Goal: Information Seeking & Learning: Check status

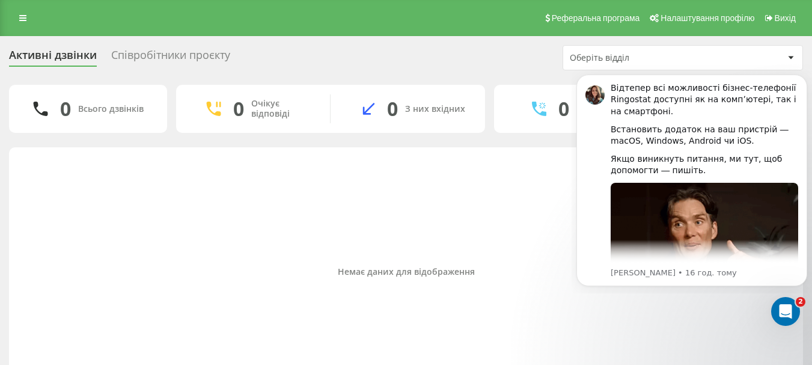
click at [255, 230] on div "Немає даних для відображення" at bounding box center [406, 272] width 775 height 238
click at [803, 79] on icon "Dismiss notification" at bounding box center [804, 78] width 4 height 4
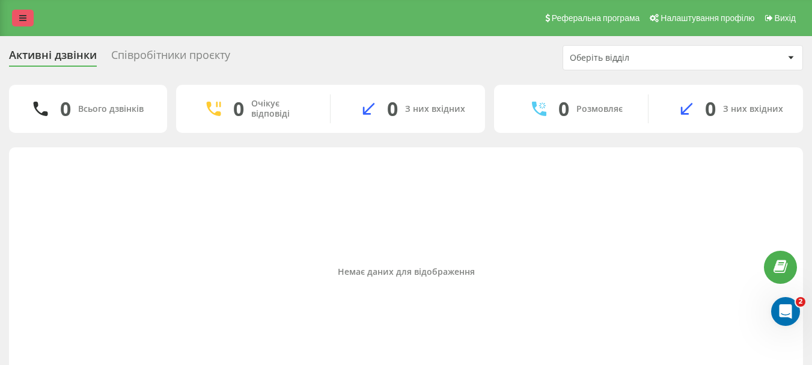
click at [17, 15] on link at bounding box center [23, 18] width 22 height 17
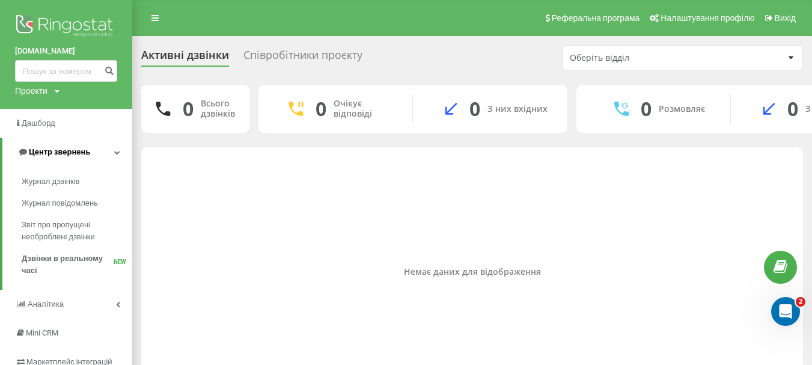
click at [73, 152] on span "Центр звернень" at bounding box center [59, 151] width 61 height 9
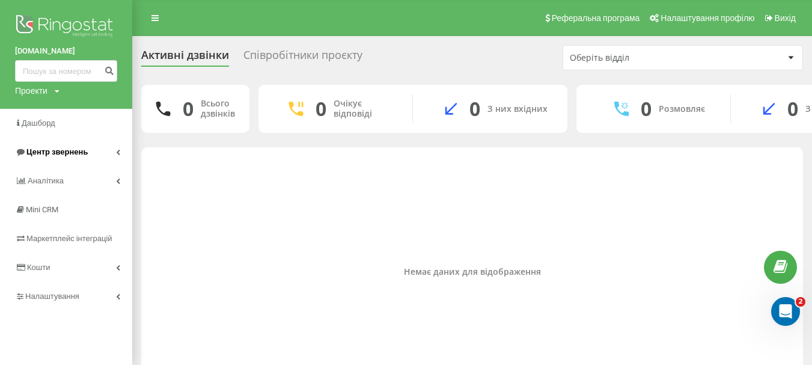
click at [69, 152] on span "Центр звернень" at bounding box center [56, 151] width 61 height 9
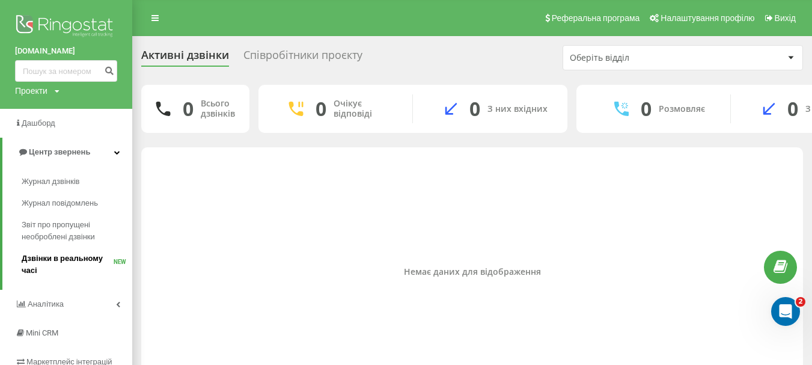
click at [52, 259] on span "Дзвінки в реальному часі" at bounding box center [68, 265] width 92 height 24
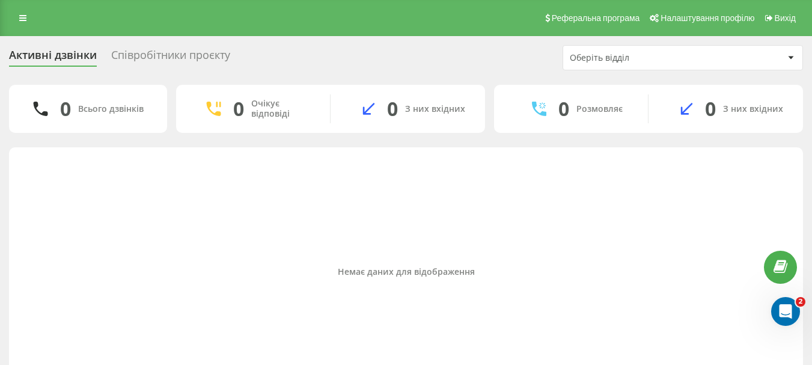
click at [158, 54] on div "Співробітники проєкту" at bounding box center [170, 58] width 119 height 19
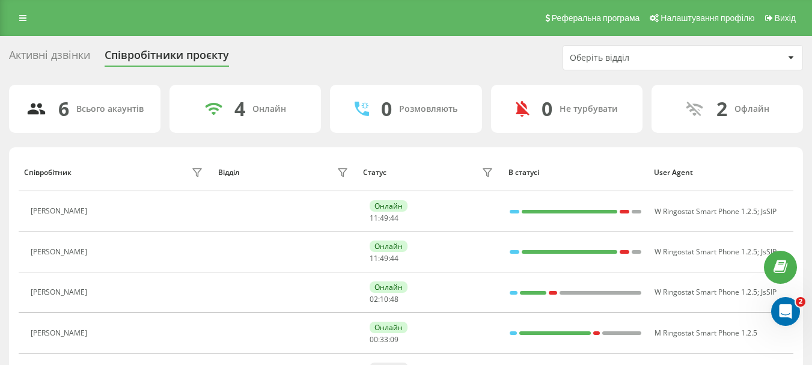
click at [72, 53] on div "Активні дзвінки" at bounding box center [49, 58] width 81 height 19
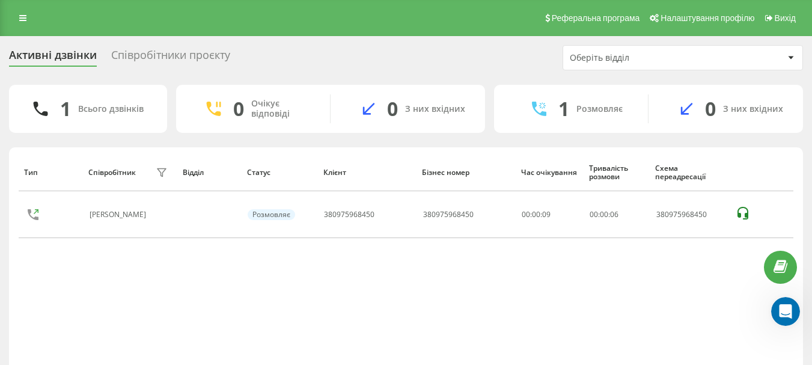
click at [370, 307] on div "Тип Співробітник фільтру Відділ Статус Клієнт Бізнес номер Час очікування Трива…" at bounding box center [406, 272] width 775 height 238
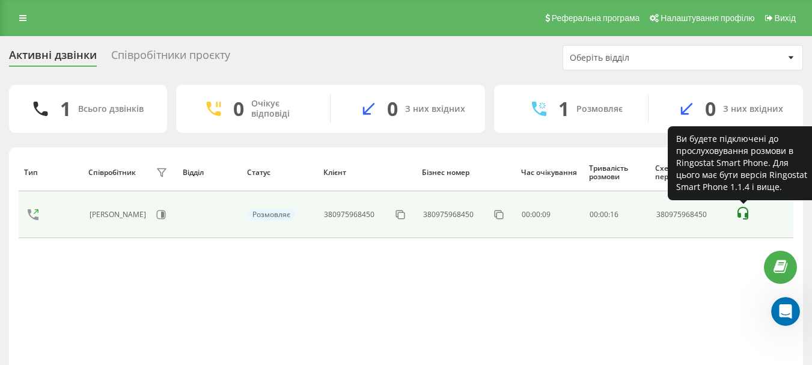
click at [740, 211] on icon at bounding box center [743, 213] width 14 height 14
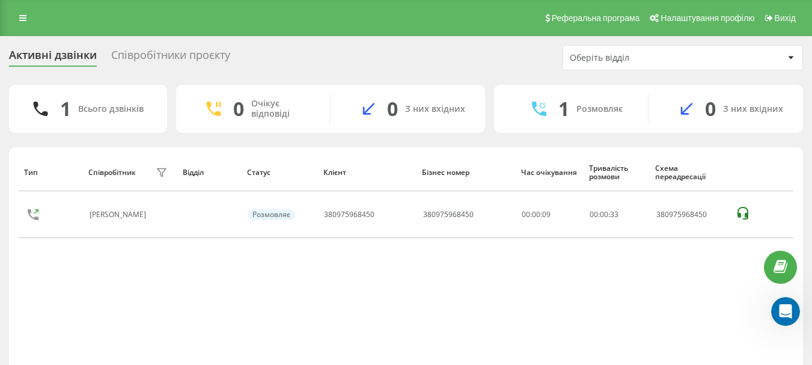
click at [422, 294] on div "Тип Співробітник фільтру Відділ Статус Клієнт Бізнес номер Час очікування Трива…" at bounding box center [406, 272] width 775 height 238
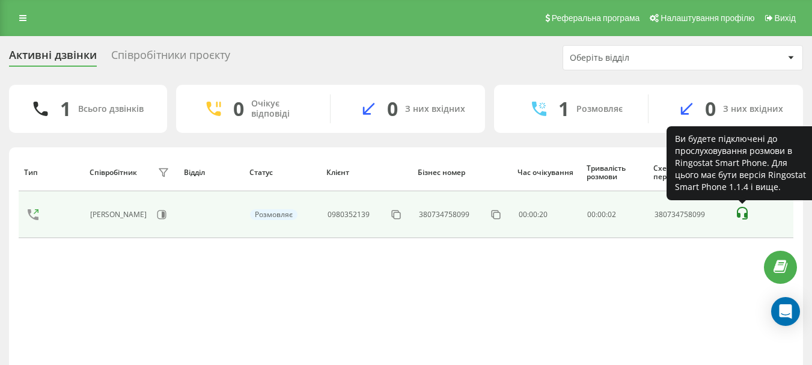
click at [745, 213] on icon at bounding box center [742, 213] width 11 height 13
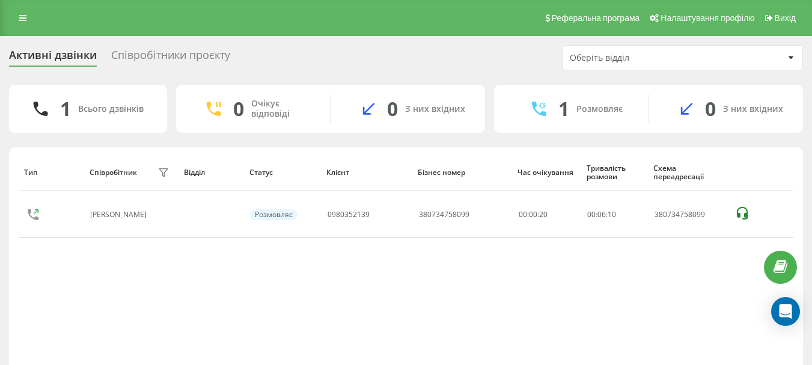
click at [319, 80] on div "Активні дзвінки Співробітники проєкту Оберіть відділ 1 Всього дзвінків 0 Очікує…" at bounding box center [406, 233] width 794 height 376
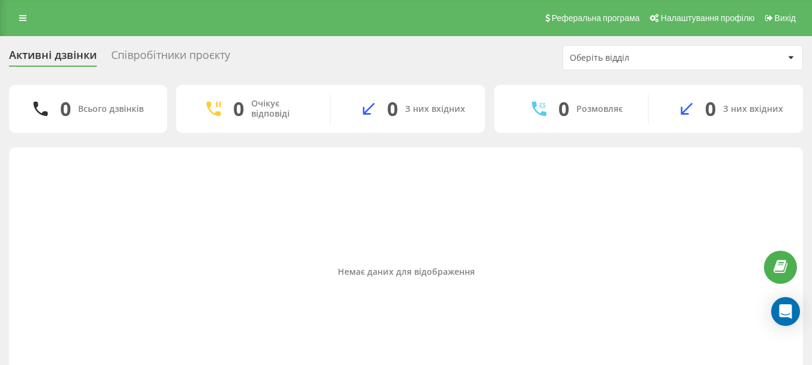
click at [589, 59] on div "Оберіть відділ" at bounding box center [642, 58] width 144 height 10
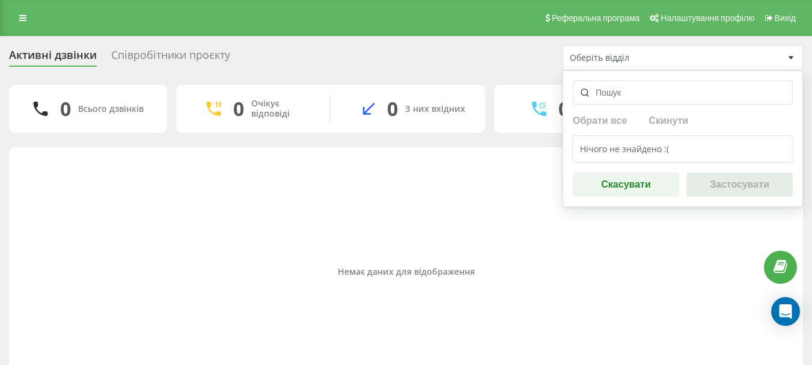
click at [383, 191] on div "Немає даних для відображення" at bounding box center [406, 272] width 775 height 238
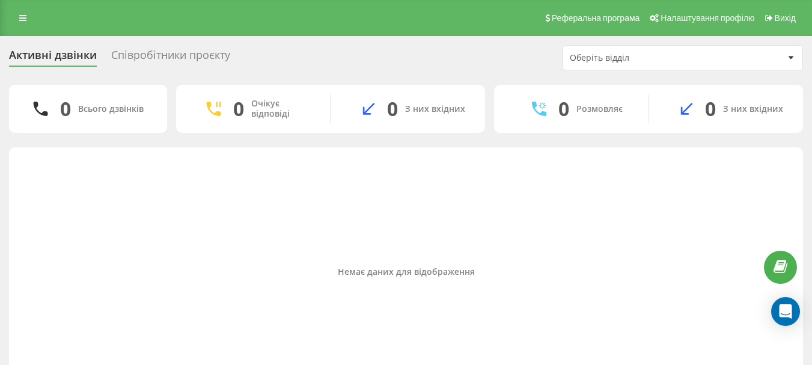
click at [159, 54] on div "Співробітники проєкту" at bounding box center [170, 58] width 119 height 19
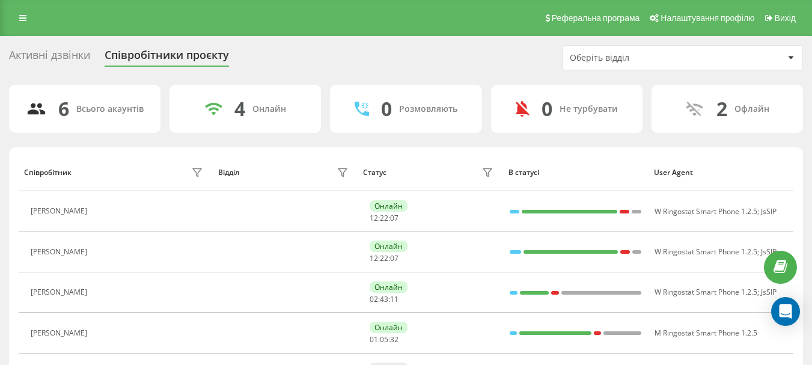
click at [328, 52] on div "Активні дзвінки Співробітники проєкту Оберіть відділ" at bounding box center [406, 57] width 794 height 25
click at [48, 64] on div "Активні дзвінки" at bounding box center [49, 58] width 81 height 19
click at [55, 54] on div "Активні дзвінки" at bounding box center [49, 58] width 81 height 19
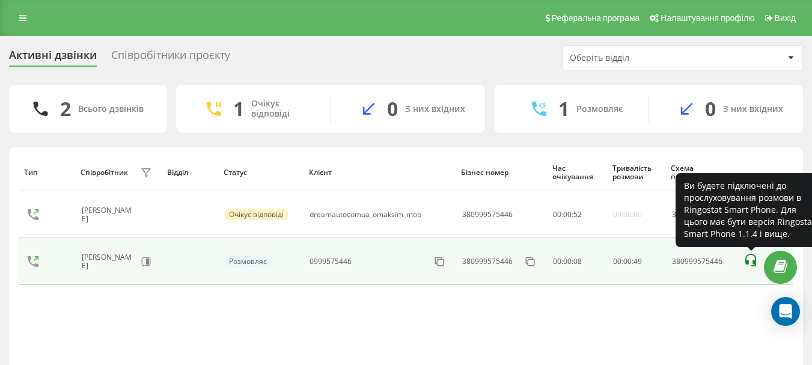
click at [750, 259] on icon at bounding box center [751, 260] width 14 height 14
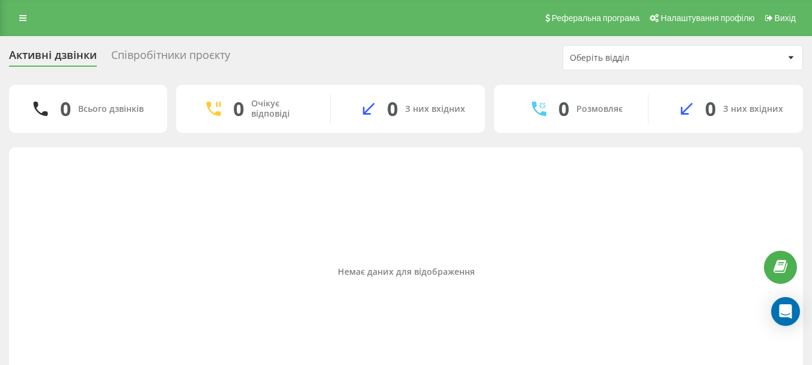
click at [194, 237] on div "Немає даних для відображення" at bounding box center [406, 272] width 775 height 238
click at [200, 59] on div "Співробітники проєкту" at bounding box center [170, 58] width 119 height 19
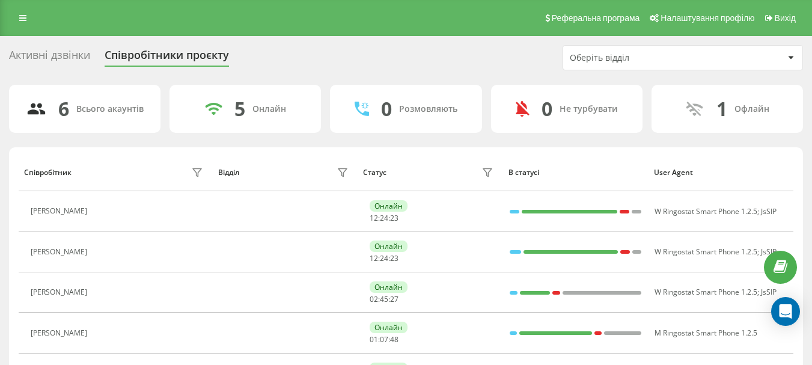
click at [57, 53] on div "Активні дзвінки" at bounding box center [49, 58] width 81 height 19
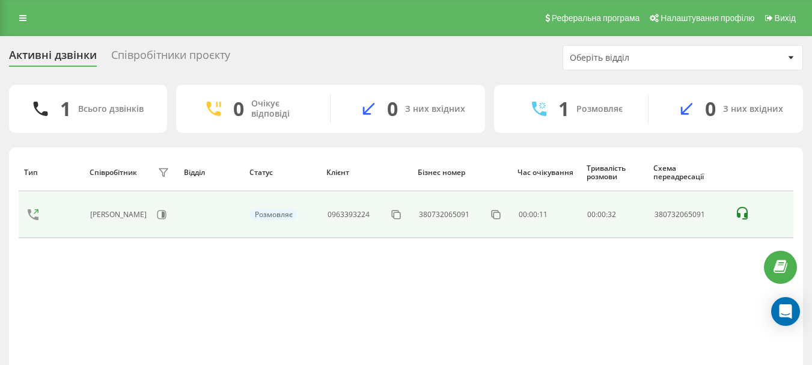
click at [743, 206] on icon at bounding box center [742, 213] width 14 height 14
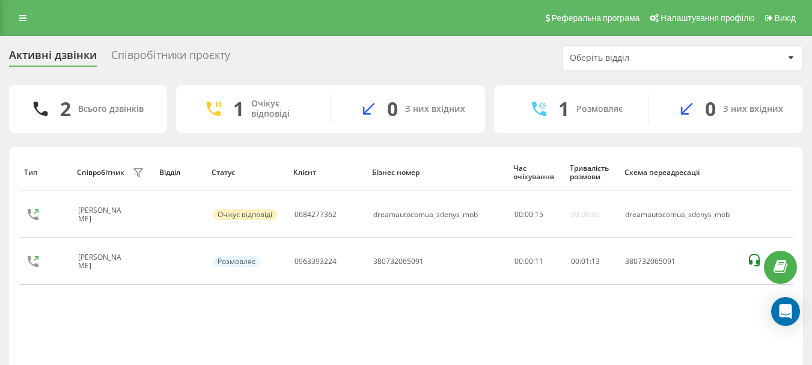
click at [325, 336] on div "Тип Співробітник фільтру Відділ Статус Клієнт Бізнес номер Час очікування Трива…" at bounding box center [406, 272] width 775 height 238
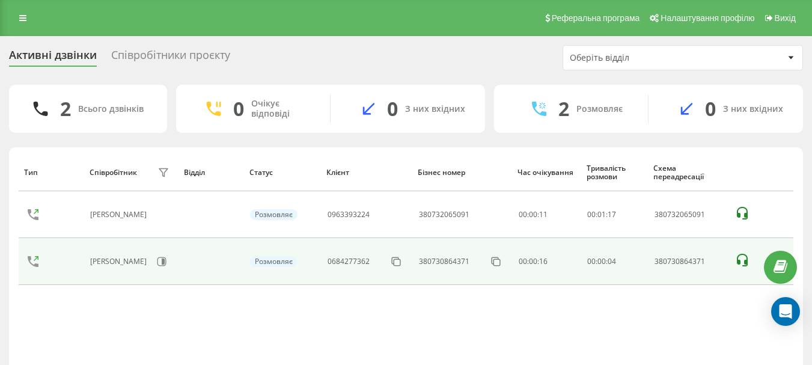
click at [742, 256] on icon at bounding box center [742, 260] width 14 height 14
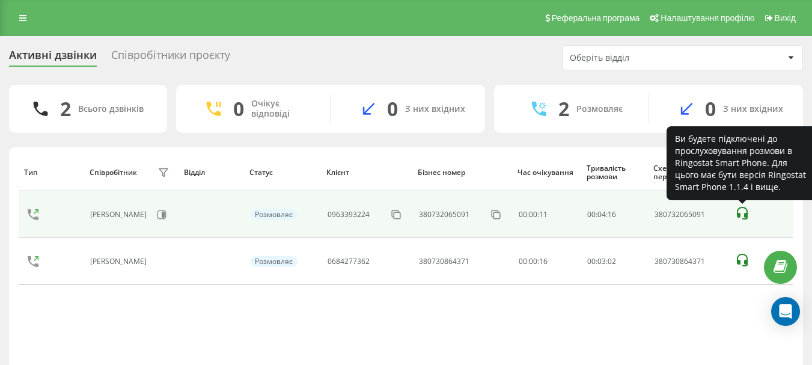
click at [735, 209] on icon at bounding box center [742, 213] width 14 height 14
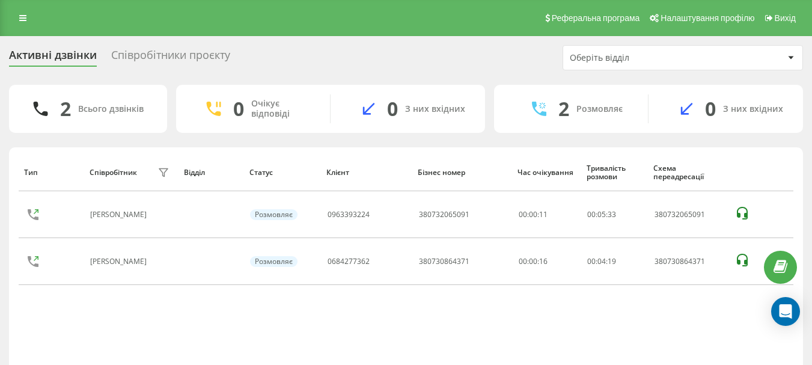
click at [360, 319] on div "Тип Співробітник фільтру Відділ Статус Клієнт Бізнес номер Час очікування Трива…" at bounding box center [406, 272] width 775 height 238
click at [790, 274] on link at bounding box center [780, 267] width 33 height 33
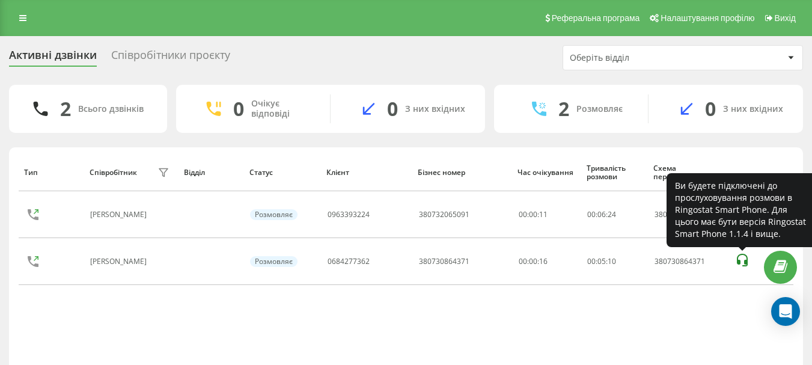
drag, startPoint x: 741, startPoint y: 257, endPoint x: 739, endPoint y: 306, distance: 48.8
click at [739, 306] on div "Тип Співробітник фільтру Відділ Статус Клієнт Бізнес номер Час очікування Трива…" at bounding box center [406, 272] width 775 height 238
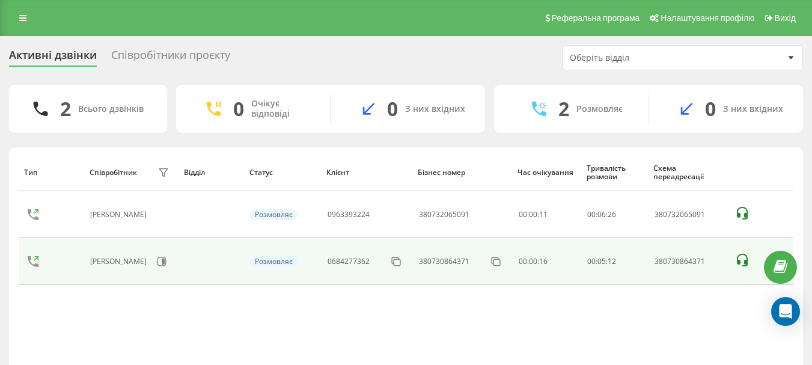
click at [738, 261] on icon at bounding box center [742, 260] width 11 height 13
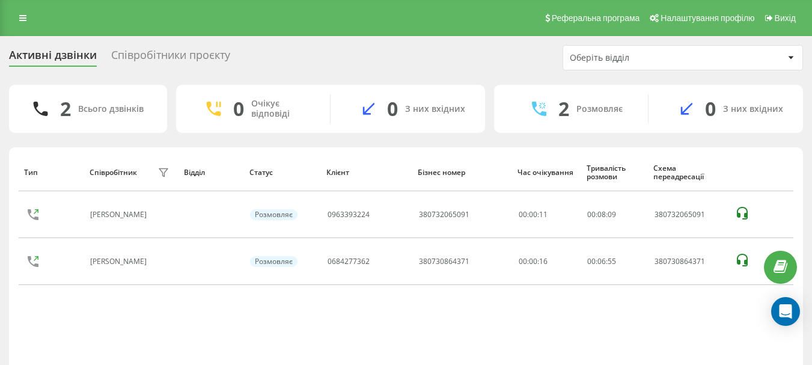
click at [297, 324] on div "Тип Співробітник фільтру Відділ Статус Клієнт Бізнес номер Час очікування Трива…" at bounding box center [406, 272] width 775 height 238
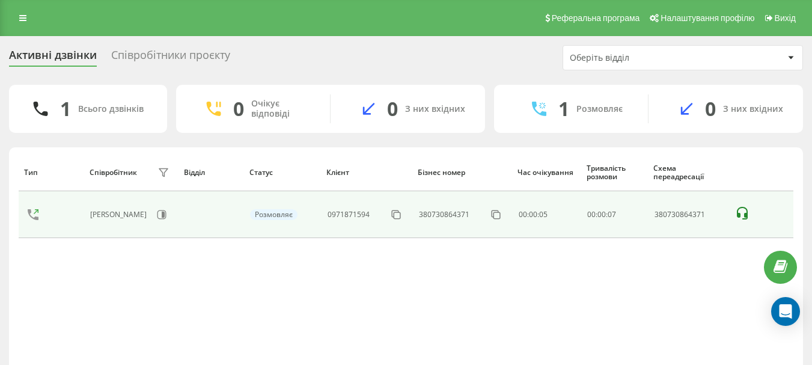
click at [747, 212] on icon at bounding box center [742, 213] width 11 height 13
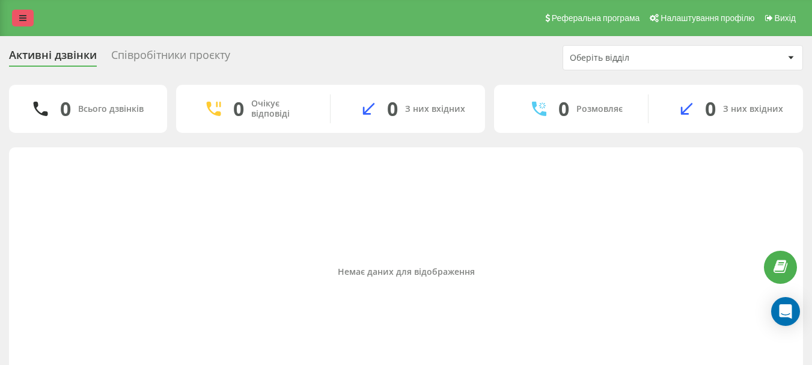
click at [17, 17] on link at bounding box center [23, 18] width 22 height 17
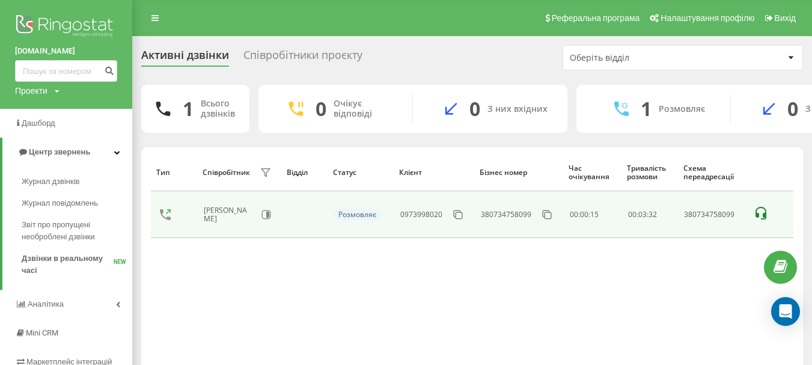
click at [323, 224] on td at bounding box center [304, 214] width 46 height 47
click at [270, 215] on icon at bounding box center [267, 215] width 10 height 10
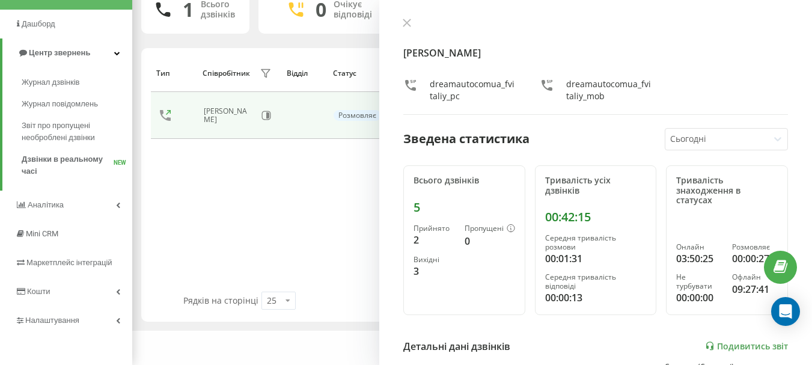
click at [290, 212] on div "Тип Співробітник фільтру Відділ Статус Клієнт Бізнес номер Час очікування Трива…" at bounding box center [472, 173] width 643 height 238
click at [408, 21] on icon at bounding box center [407, 23] width 8 height 8
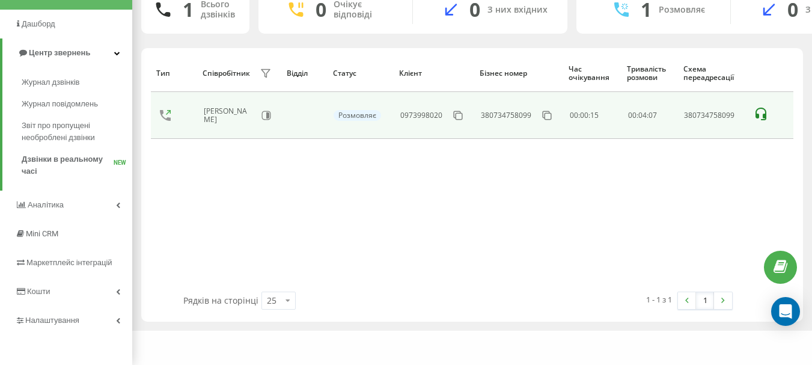
click at [756, 111] on icon at bounding box center [761, 114] width 14 height 14
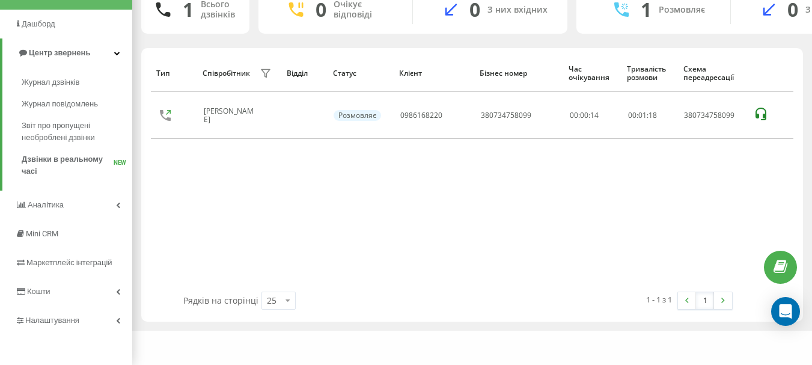
click at [314, 252] on div "Тип Співробітник фільтру Відділ Статус Клієнт Бізнес номер Час очікування Трива…" at bounding box center [472, 173] width 643 height 238
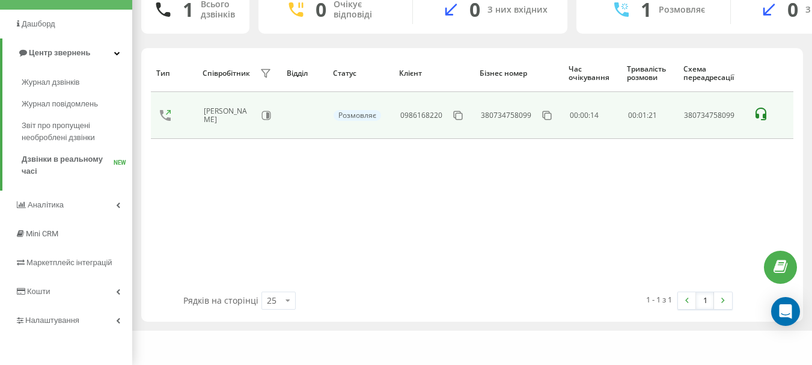
click at [761, 112] on icon at bounding box center [761, 114] width 14 height 14
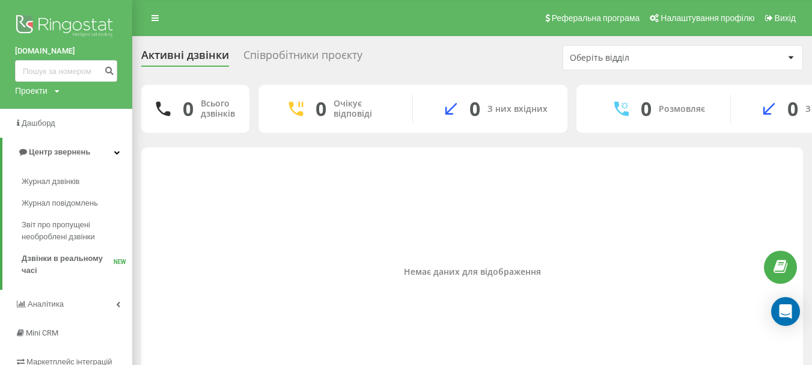
click at [302, 55] on div "Співробітники проєкту" at bounding box center [303, 58] width 119 height 19
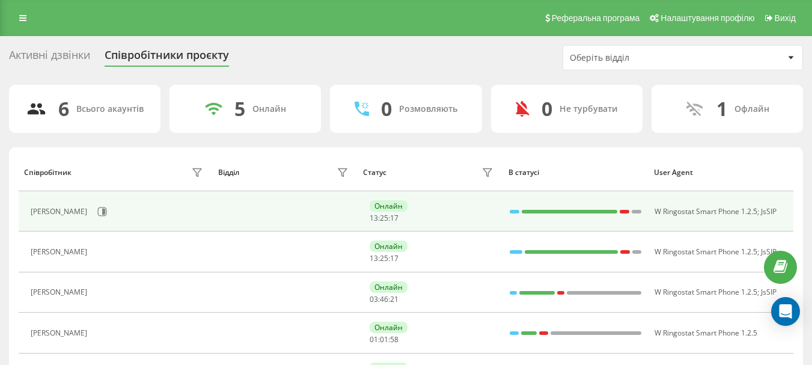
click at [180, 201] on div "[PERSON_NAME]" at bounding box center [118, 211] width 175 height 20
click at [105, 212] on icon at bounding box center [102, 212] width 10 height 10
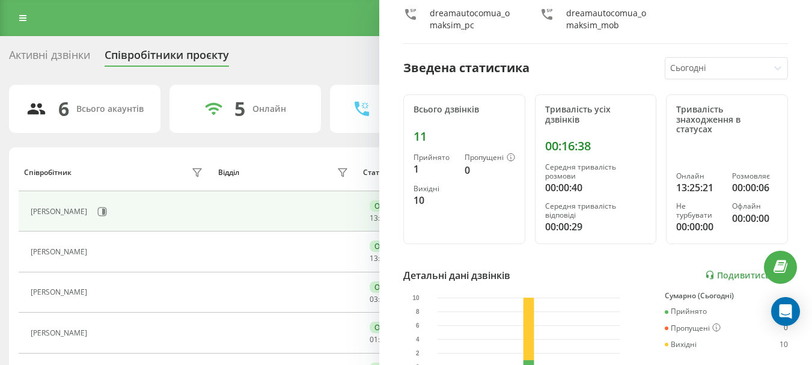
scroll to position [43, 0]
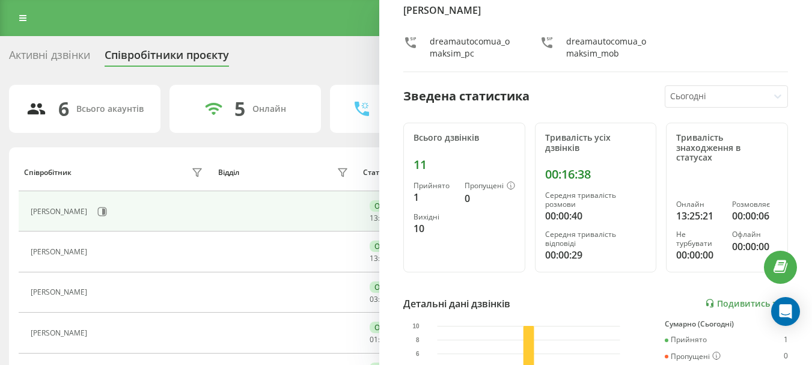
drag, startPoint x: 592, startPoint y: 173, endPoint x: 585, endPoint y: 174, distance: 6.6
click at [591, 173] on div "00:16:38" at bounding box center [596, 174] width 102 height 14
drag, startPoint x: 548, startPoint y: 165, endPoint x: 548, endPoint y: 158, distance: 7.8
click at [548, 158] on div "Тривалість усіх дзвінків 00:16:38 Середня тривалість розмови 00:00:40 Середня т…" at bounding box center [596, 198] width 122 height 150
click at [554, 180] on div "00:16:38" at bounding box center [596, 174] width 102 height 14
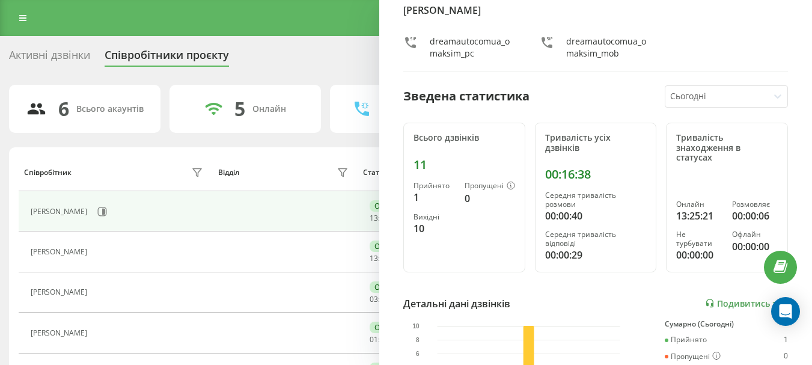
click at [432, 242] on div "Всього дзвінків 11 Прийнято 1 Пропущені 0 Вихідні 10" at bounding box center [464, 198] width 122 height 150
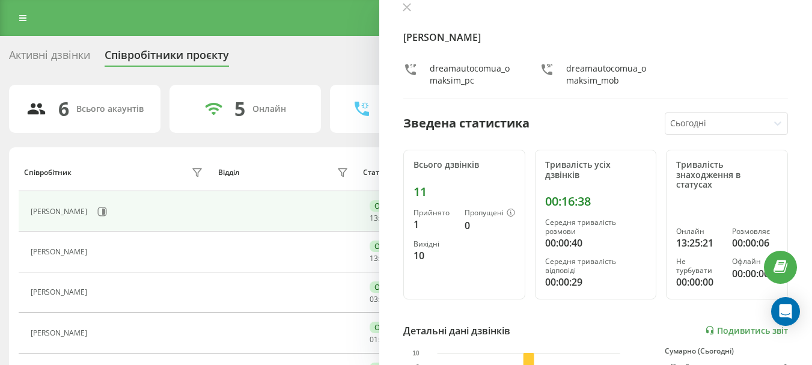
scroll to position [0, 0]
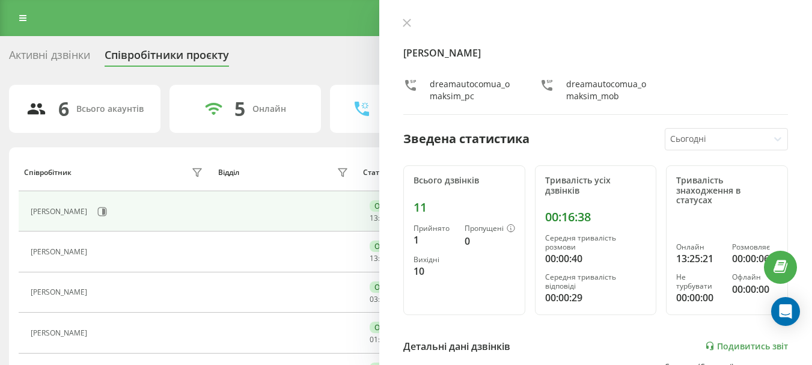
click at [678, 140] on div at bounding box center [717, 139] width 94 height 14
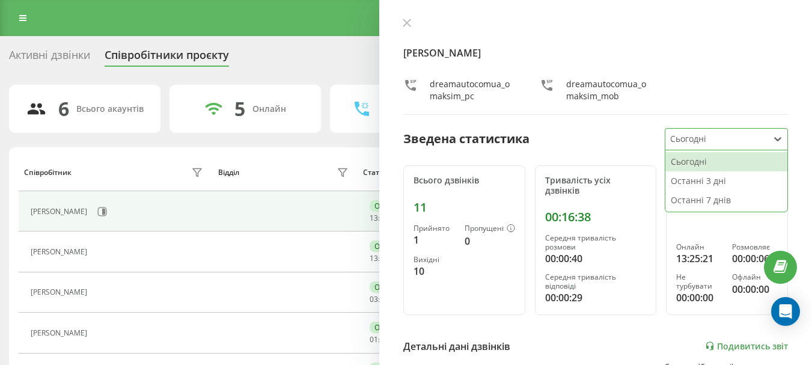
click at [691, 80] on div "dreamautocomua_omaksim_pc dreamautocomua_omaksim_mob" at bounding box center [595, 90] width 385 height 24
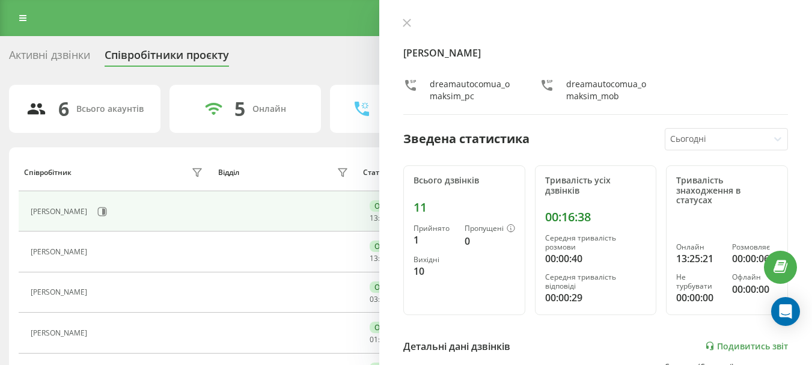
click at [58, 74] on div "Активні дзвінки Співробітники проєкту Оберіть відділ 6 Всього акаунтів 5 Онлайн…" at bounding box center [406, 257] width 794 height 425
click at [252, 104] on div "5 Онлайн" at bounding box center [246, 109] width 152 height 48
click at [132, 165] on div "Співробітник" at bounding box center [115, 172] width 182 height 19
click at [407, 22] on icon at bounding box center [406, 22] width 7 height 7
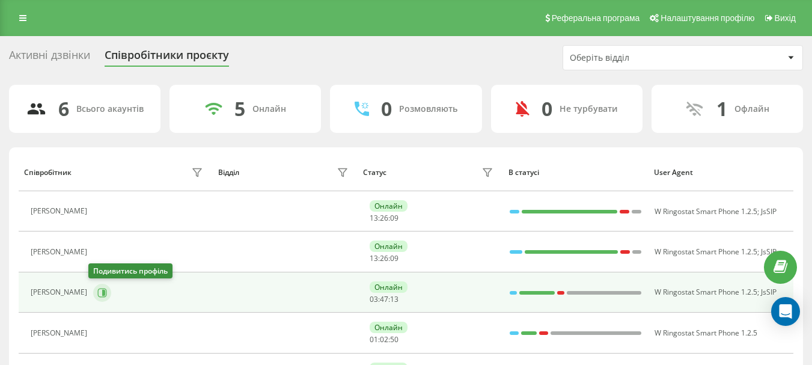
click at [97, 293] on icon at bounding box center [102, 293] width 10 height 10
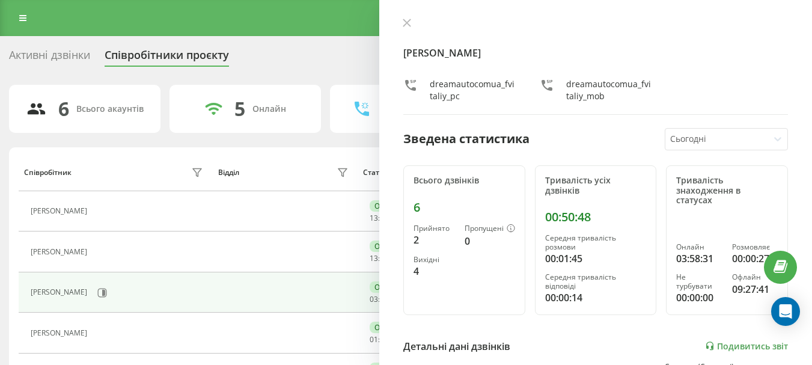
click at [35, 49] on div "Активні дзвінки" at bounding box center [49, 58] width 81 height 19
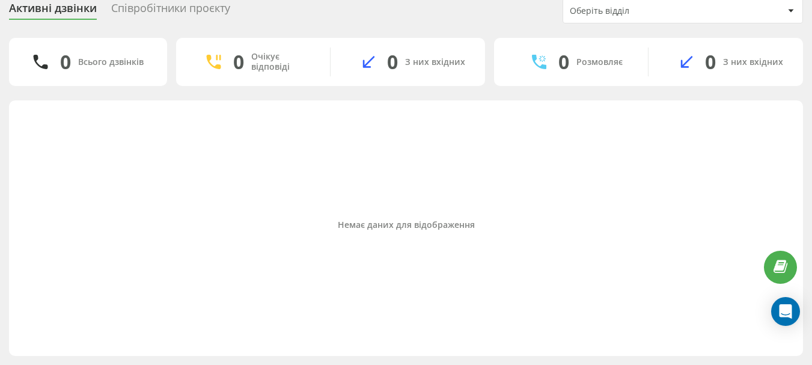
scroll to position [47, 0]
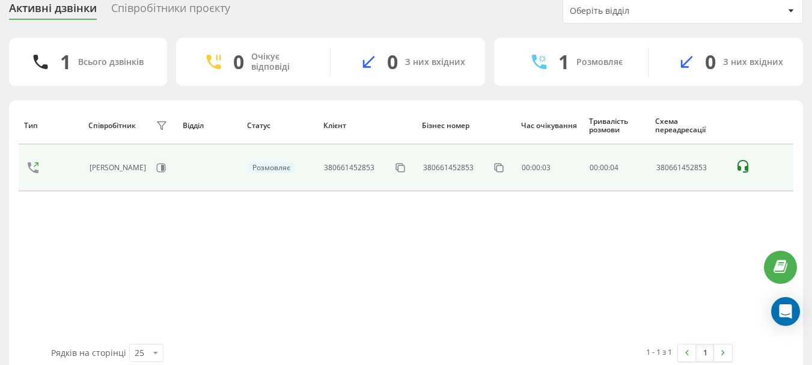
click at [744, 161] on icon at bounding box center [743, 166] width 14 height 14
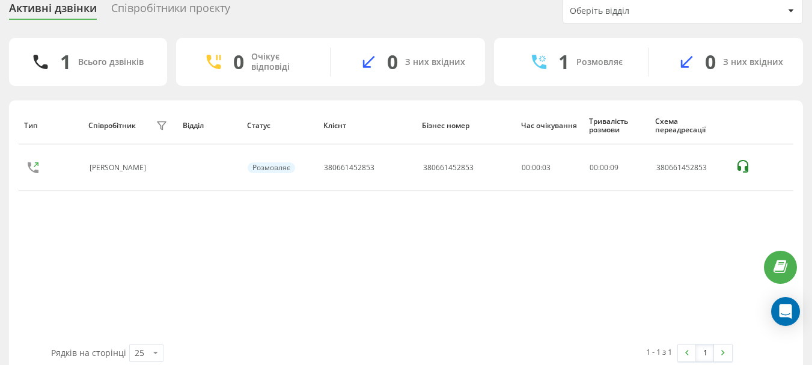
click at [163, 230] on div "Тип Співробітник фільтру Відділ Статус Клієнт Бізнес номер Час очікування Трива…" at bounding box center [406, 225] width 775 height 238
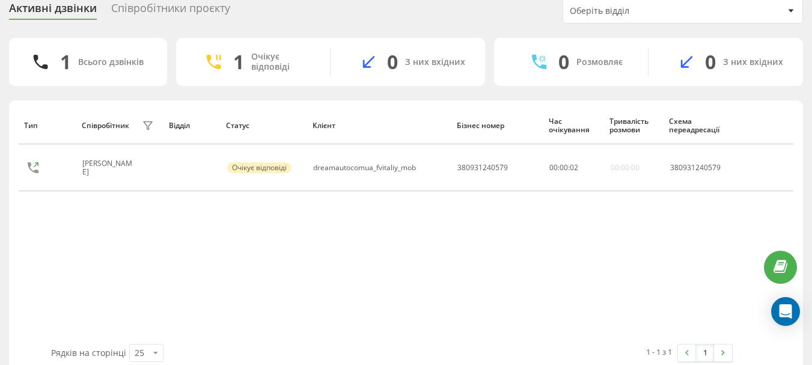
click at [360, 281] on div "Тип Співробітник фільтру Відділ Статус Клієнт Бізнес номер Час очікування Трива…" at bounding box center [406, 225] width 775 height 238
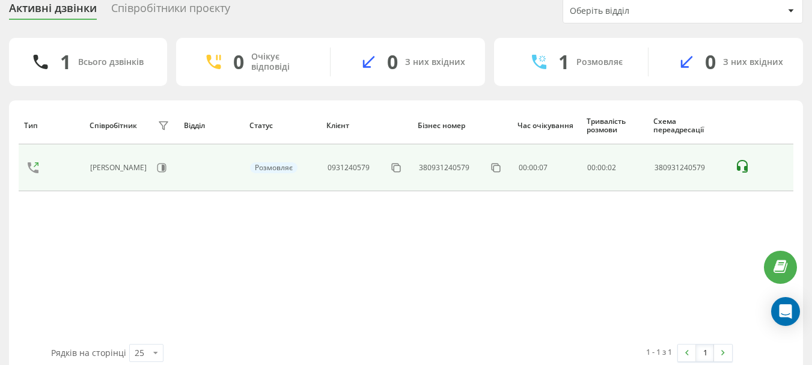
click at [739, 167] on icon at bounding box center [742, 166] width 11 height 13
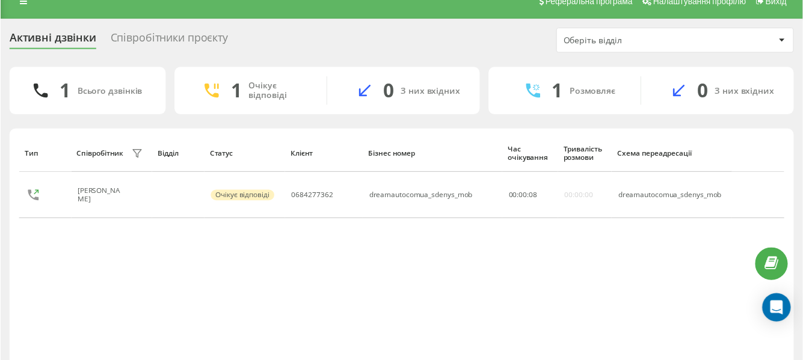
scroll to position [0, 0]
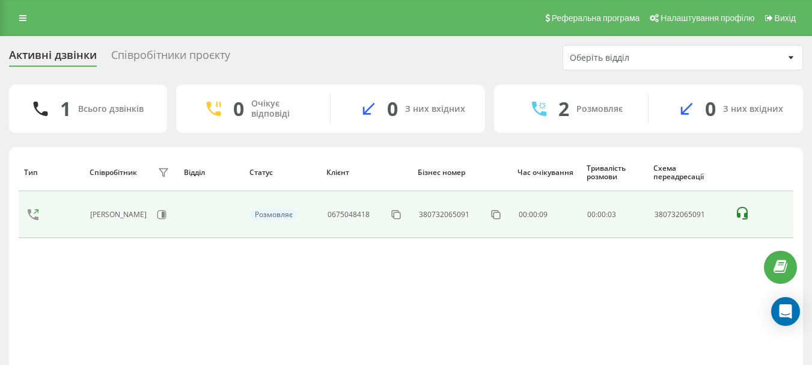
click at [740, 211] on icon at bounding box center [742, 213] width 14 height 14
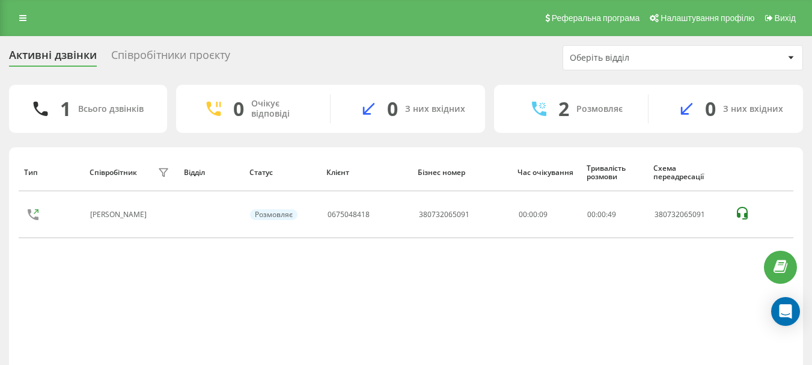
click at [432, 283] on div "Тип Співробітник фільтру Відділ Статус Клієнт Бізнес номер Час очікування Трива…" at bounding box center [406, 272] width 775 height 238
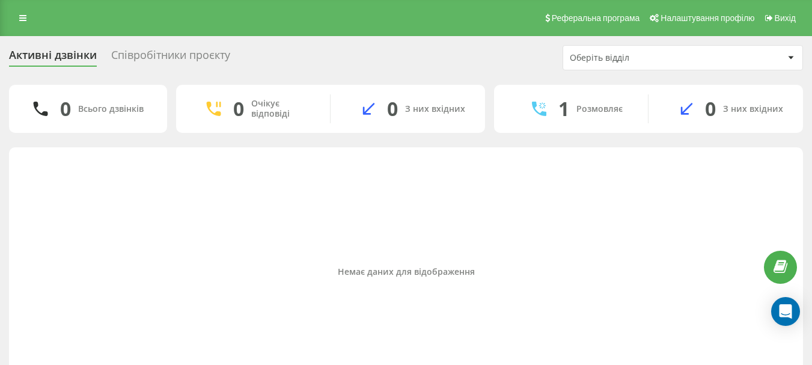
click at [198, 232] on div "Немає даних для відображення" at bounding box center [406, 272] width 775 height 238
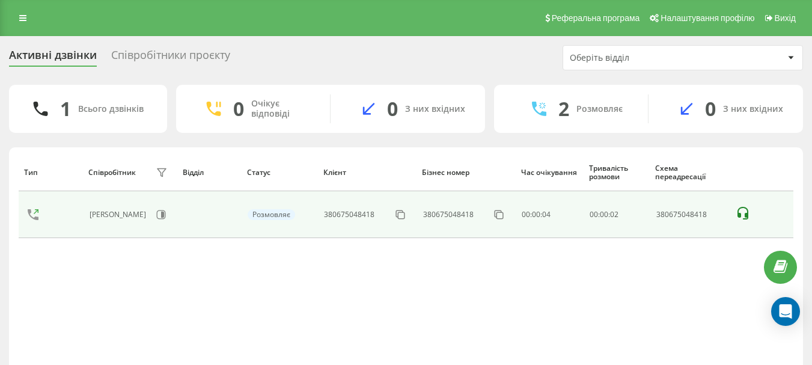
click at [743, 215] on icon at bounding box center [743, 213] width 14 height 14
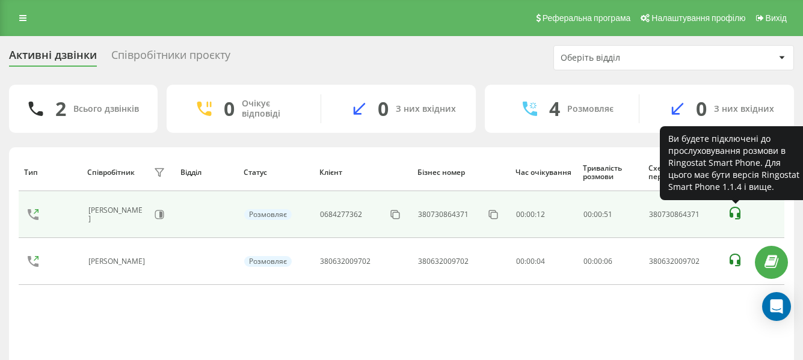
click at [735, 212] on icon at bounding box center [735, 213] width 14 height 14
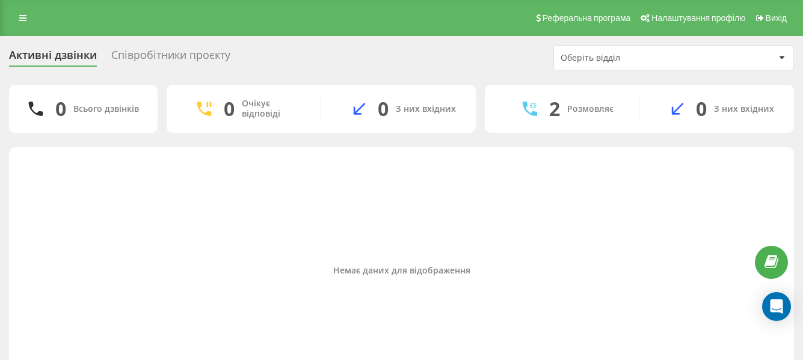
click at [533, 111] on icon at bounding box center [530, 109] width 14 height 14
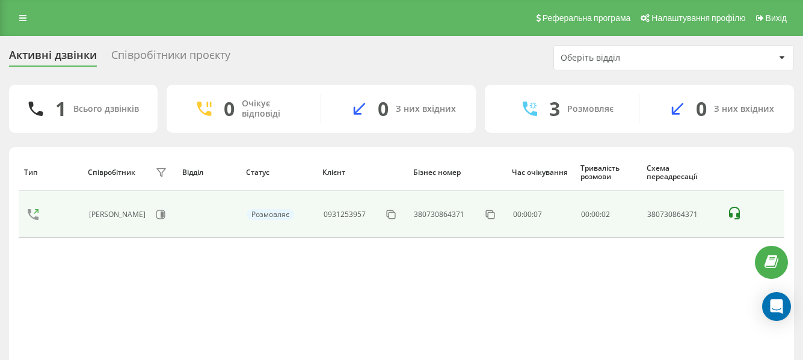
click at [737, 211] on icon at bounding box center [734, 213] width 14 height 14
